Goal: Navigation & Orientation: Find specific page/section

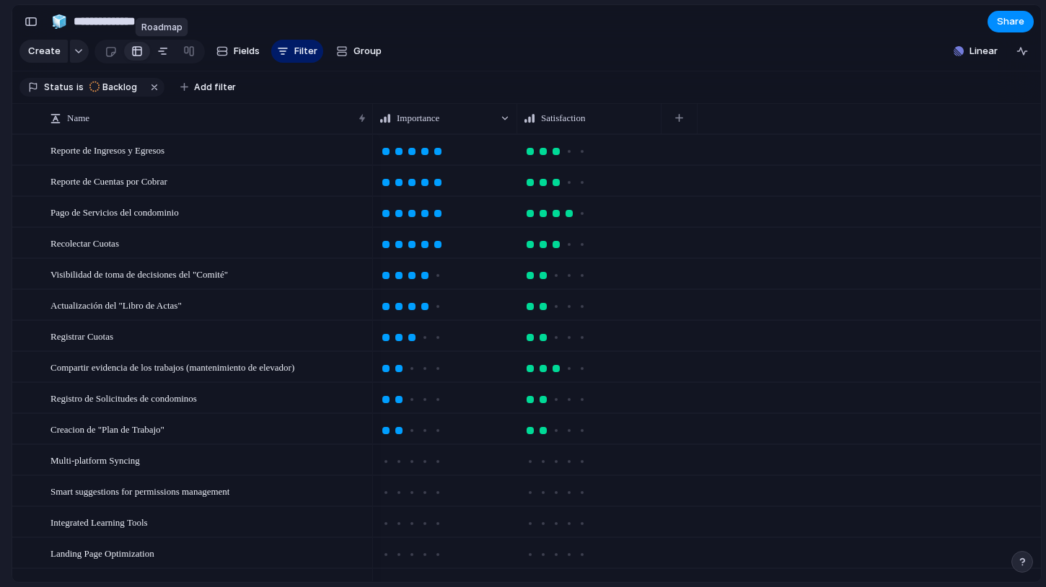
click at [167, 57] on link at bounding box center [163, 51] width 26 height 23
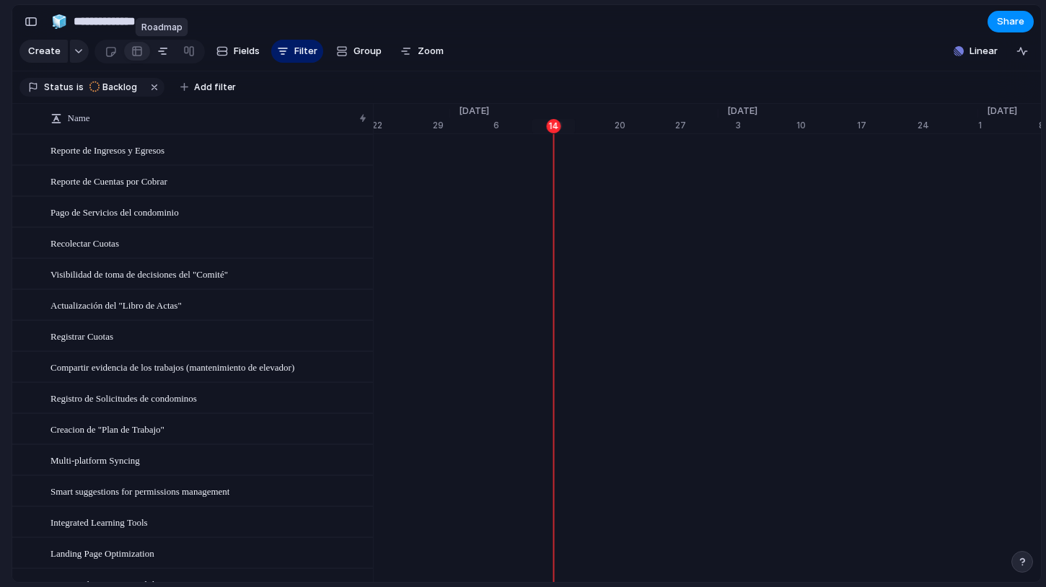
scroll to position [0, 9410]
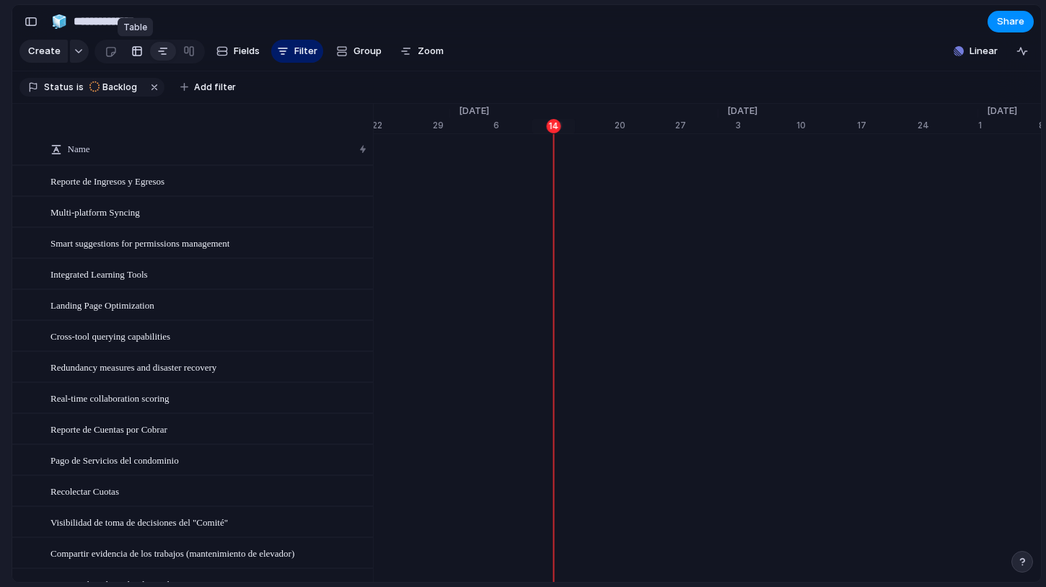
click at [137, 61] on div at bounding box center [137, 51] width 12 height 23
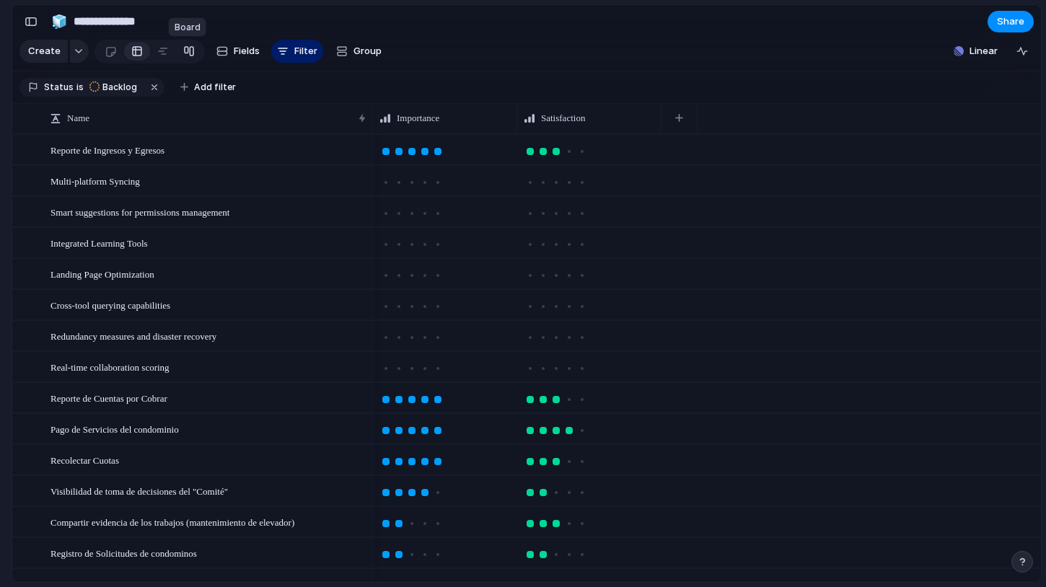
click at [188, 53] on div at bounding box center [189, 51] width 12 height 23
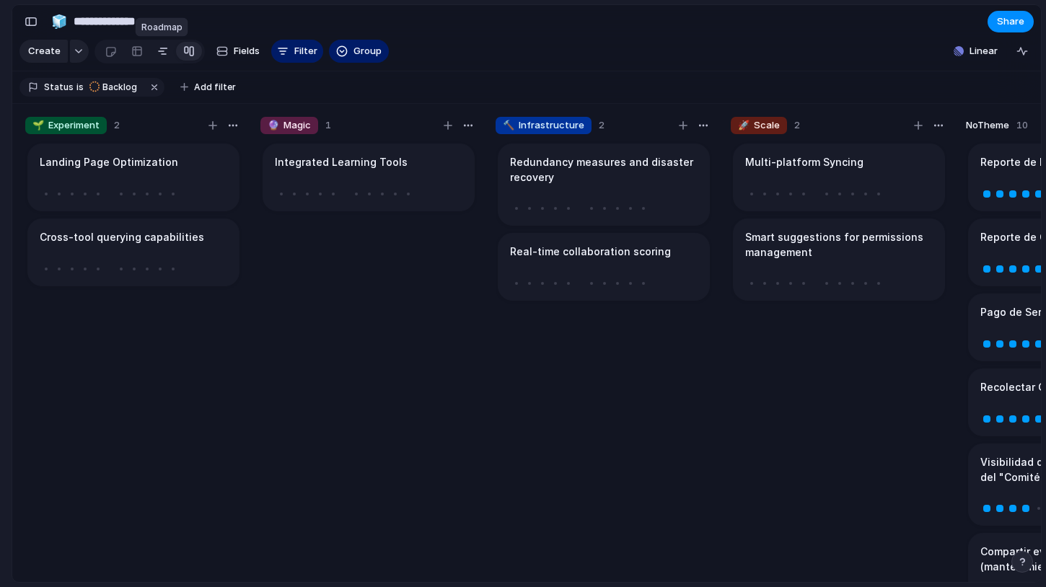
click at [165, 56] on div at bounding box center [163, 51] width 12 height 23
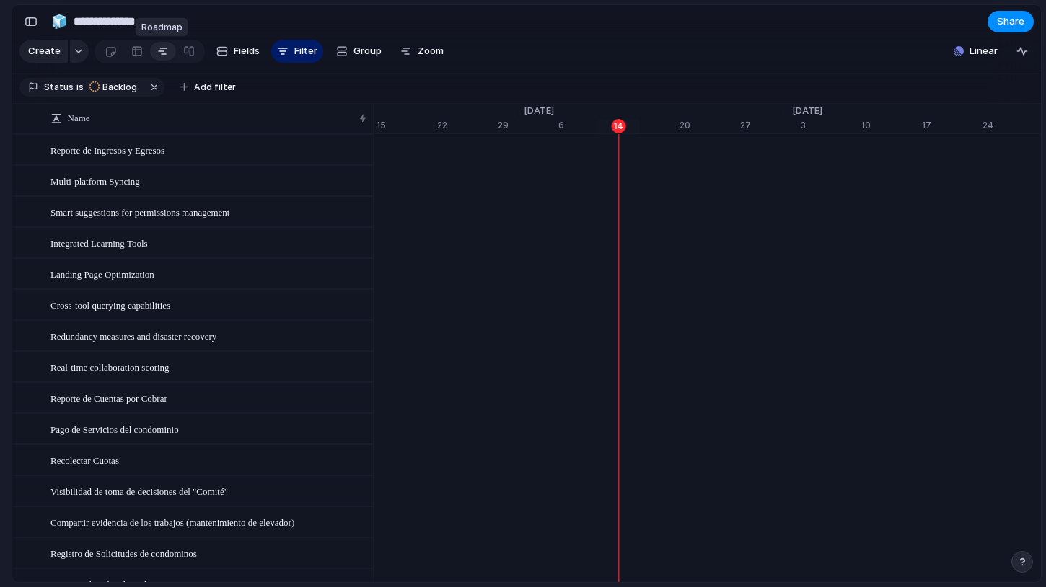
scroll to position [0, 9345]
click at [135, 58] on div at bounding box center [137, 51] width 12 height 23
